Goal: Transaction & Acquisition: Purchase product/service

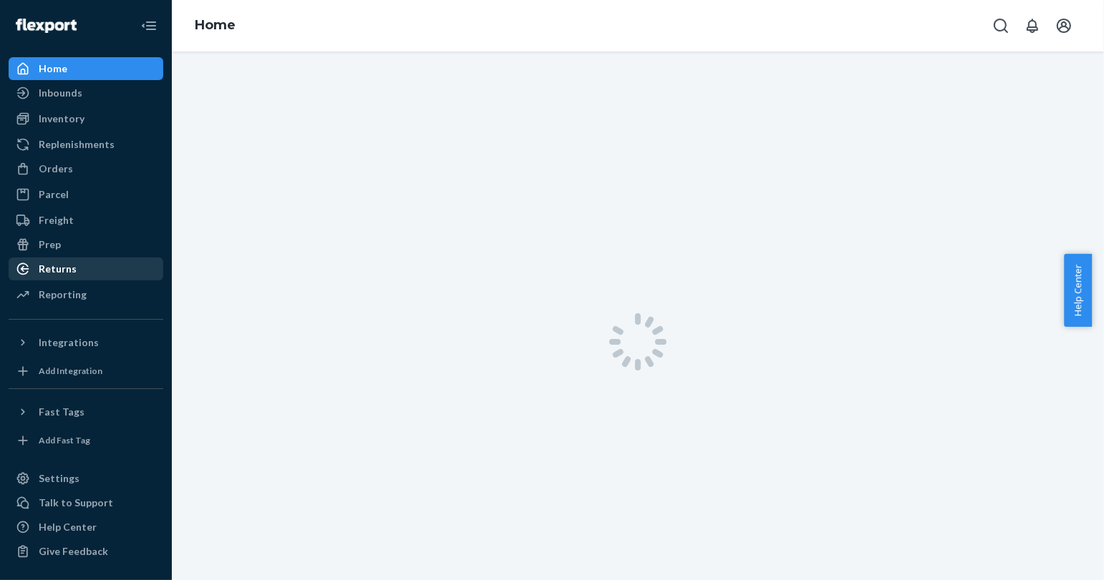
click at [79, 261] on div "Returns" at bounding box center [86, 269] width 152 height 20
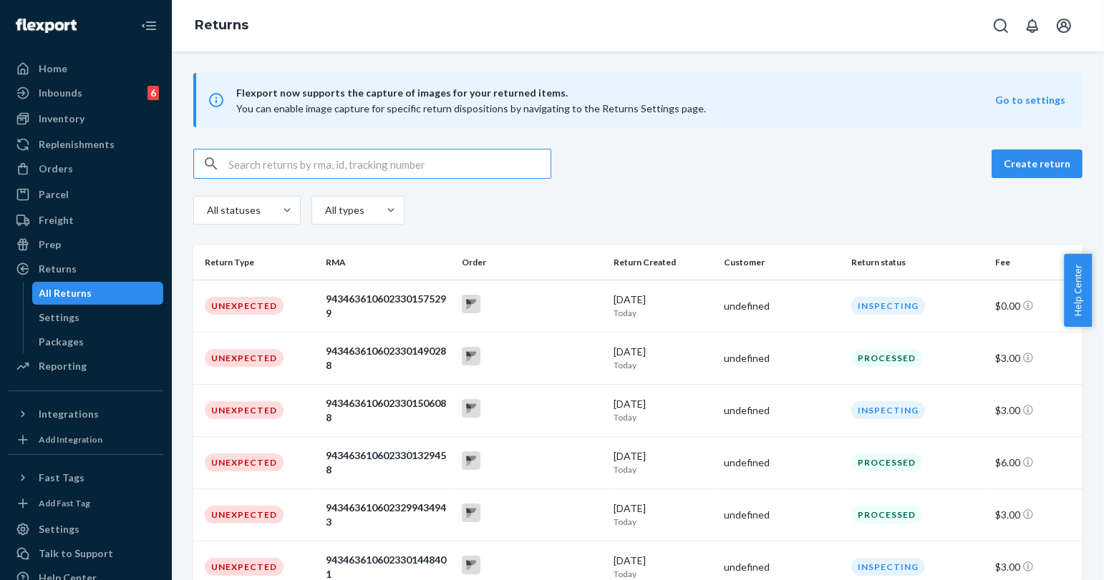
click at [253, 155] on input "text" at bounding box center [389, 164] width 322 height 29
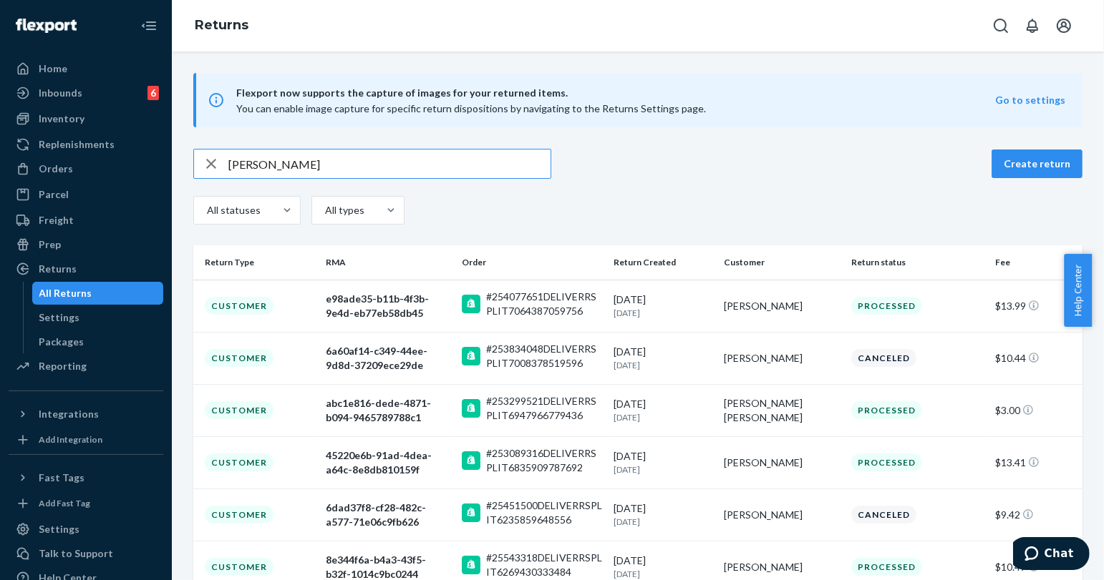
type input "[PERSON_NAME]"
click at [999, 26] on icon "Open Search Box" at bounding box center [1000, 25] width 17 height 17
click at [933, 23] on input "Search Input" at bounding box center [895, 26] width 176 height 14
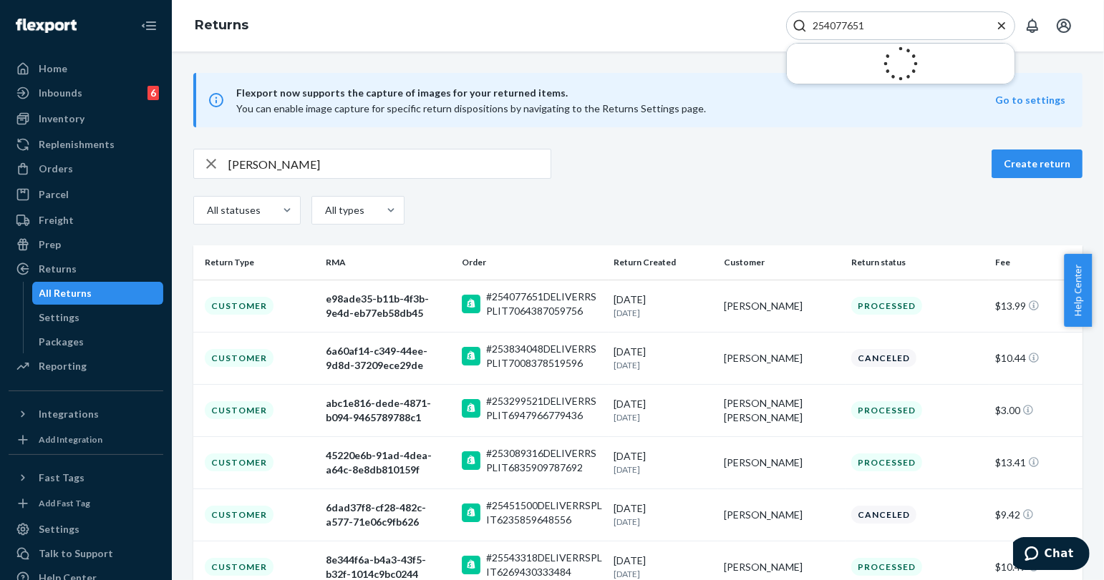
type input "254077651"
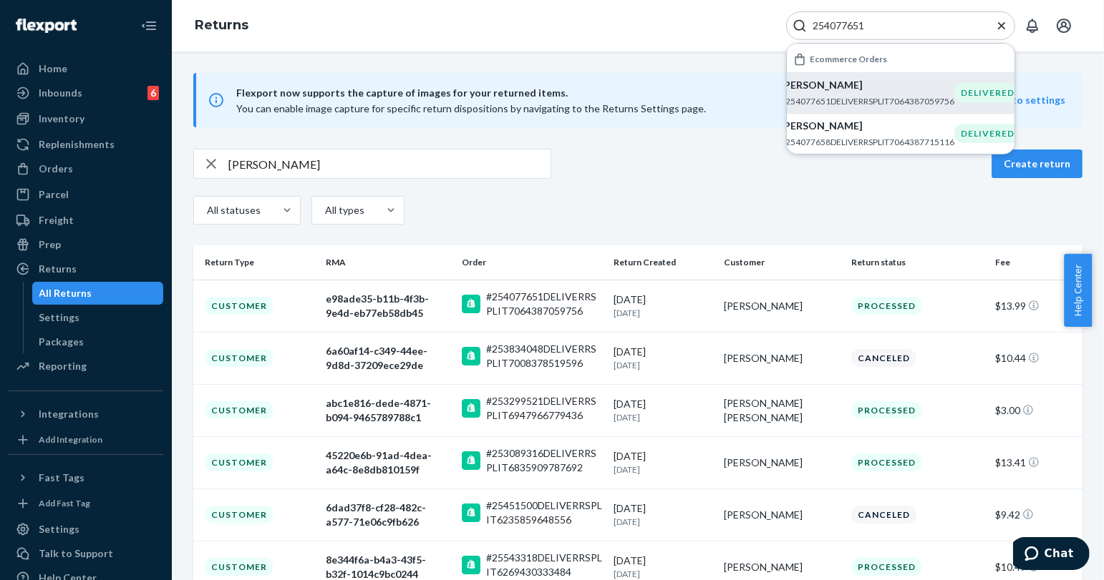
click at [834, 99] on p "#254077651DELIVERRSPLIT7064387059756" at bounding box center [867, 101] width 174 height 12
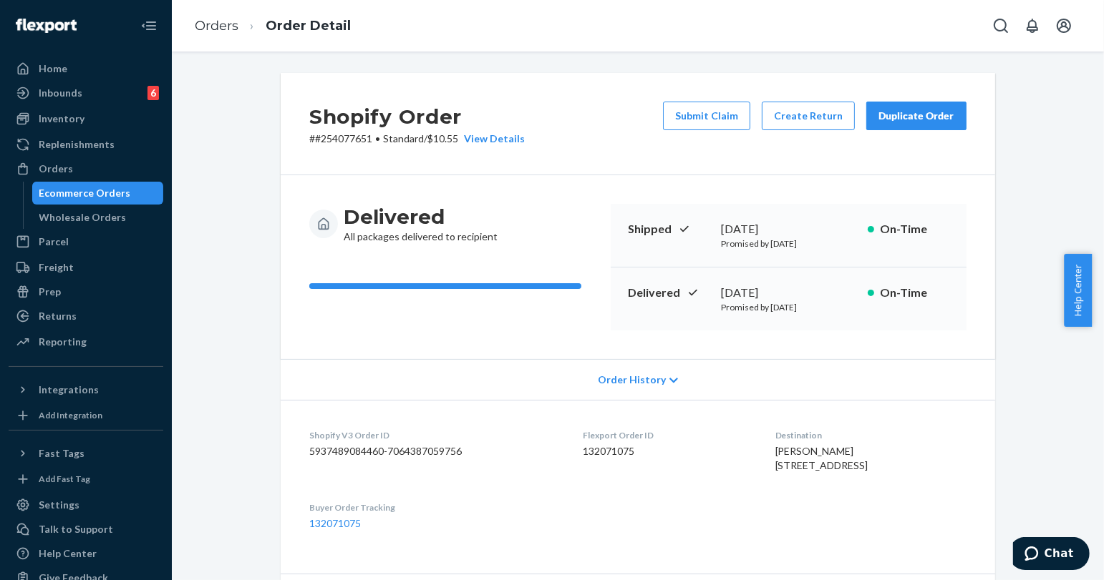
click at [903, 125] on button "Duplicate Order" at bounding box center [916, 116] width 100 height 29
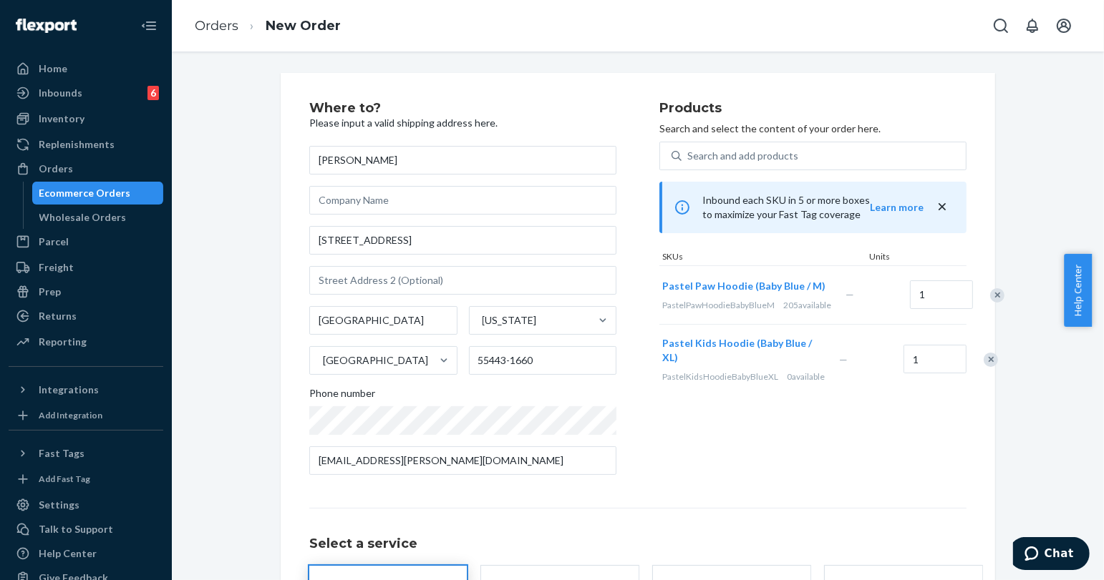
click at [983, 367] on div "Remove Item" at bounding box center [990, 360] width 14 height 14
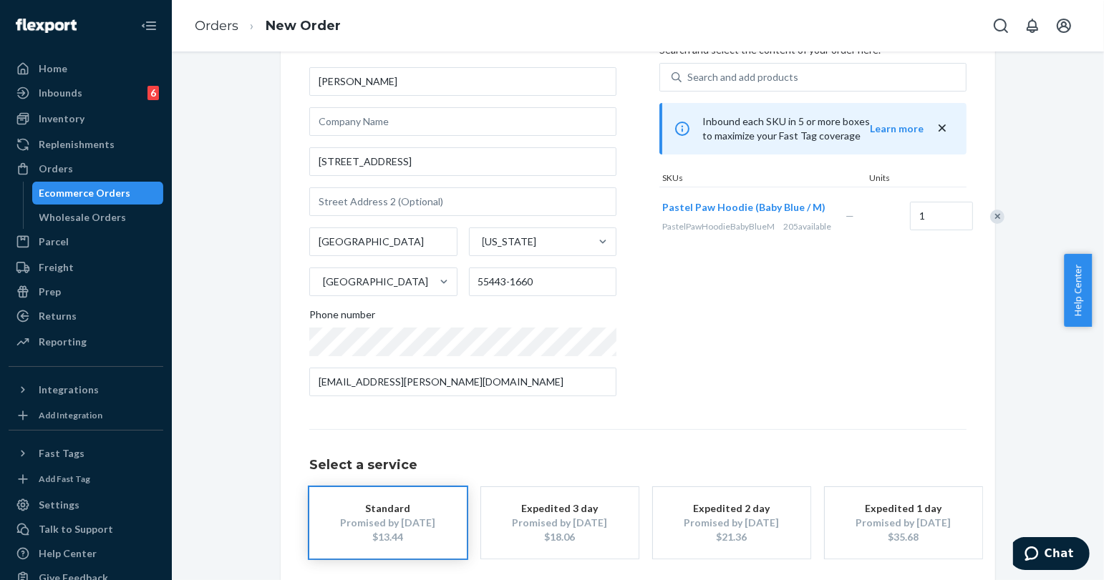
scroll to position [143, 0]
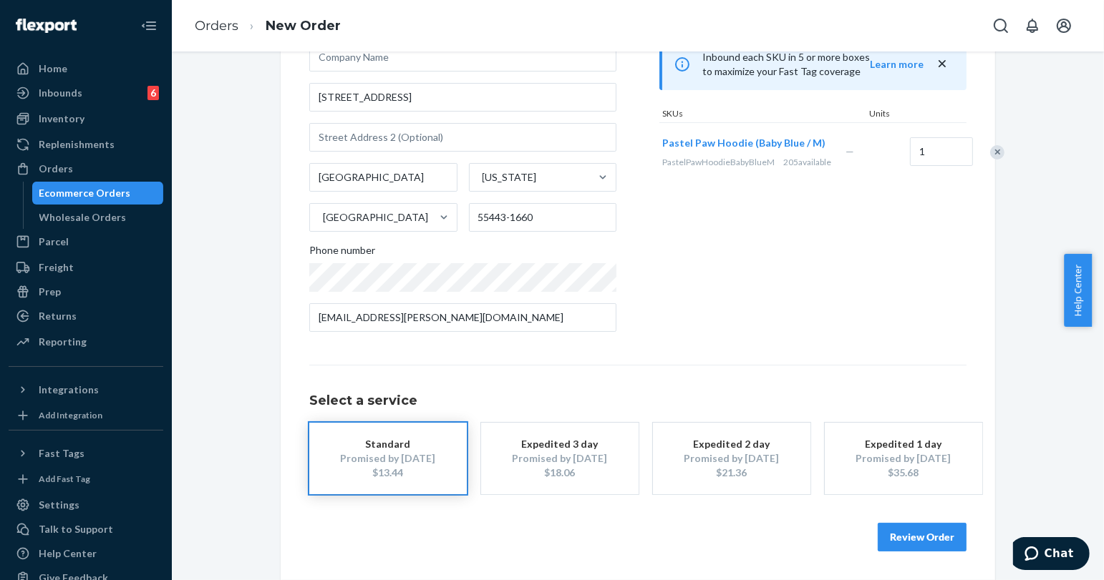
click at [935, 529] on button "Review Order" at bounding box center [921, 537] width 89 height 29
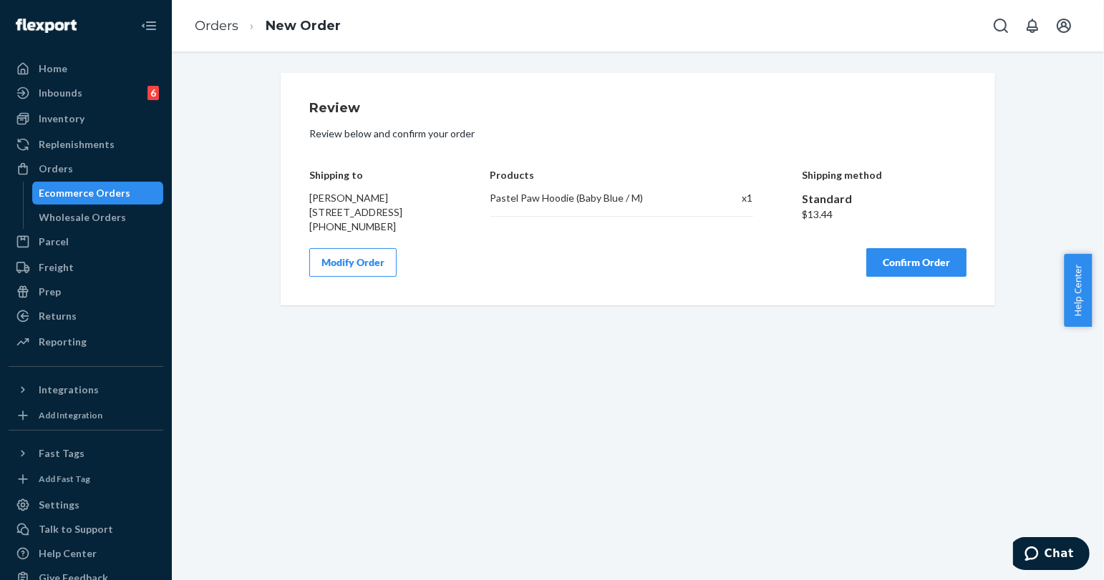
scroll to position [0, 0]
click at [890, 277] on button "Confirm Order" at bounding box center [916, 262] width 100 height 29
